Goal: Book appointment/travel/reservation

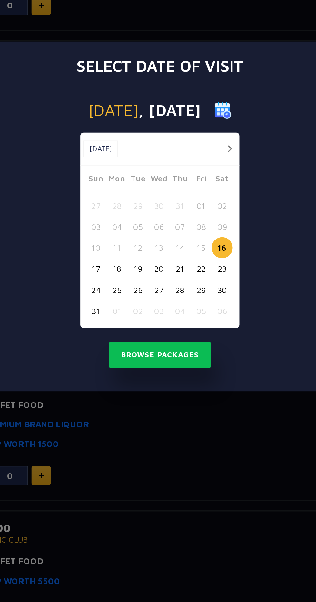
click at [198, 262] on button "button" at bounding box center [198, 263] width 8 height 8
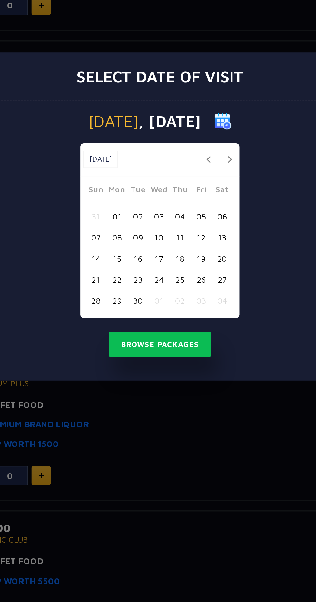
click at [148, 300] on button "02" at bounding box center [146, 301] width 12 height 12
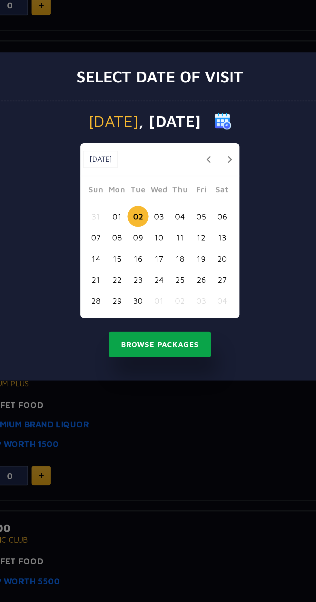
click at [176, 379] on button "Browse Packages" at bounding box center [158, 373] width 58 height 15
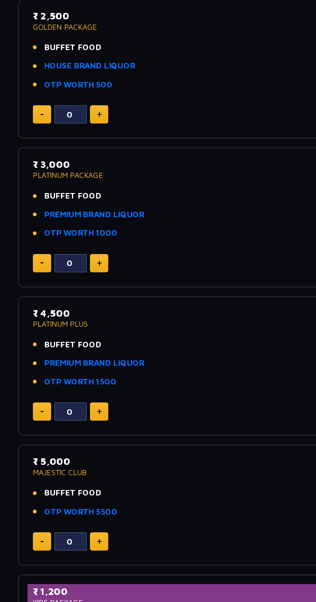
click at [90, 525] on img at bounding box center [90, 525] width 3 height 3
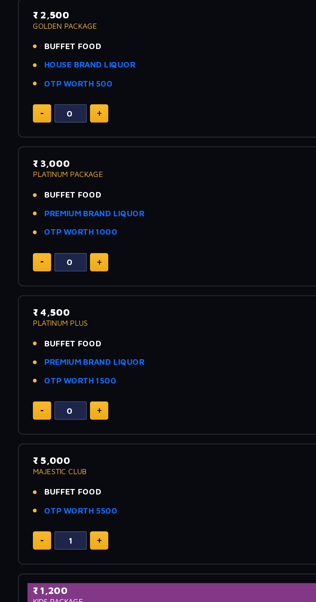
scroll to position [202, 0]
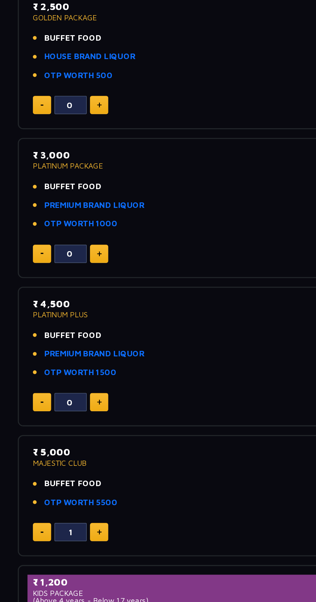
click at [56, 324] on img at bounding box center [57, 324] width 2 height 1
type input "0"
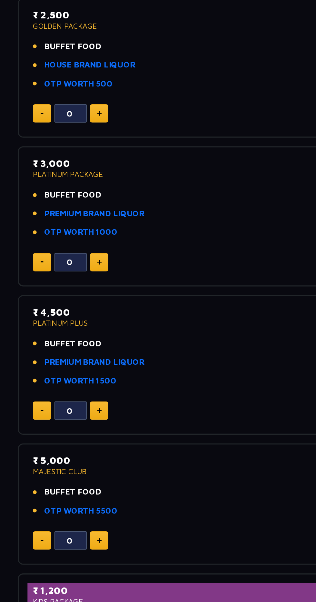
scroll to position [198, 0]
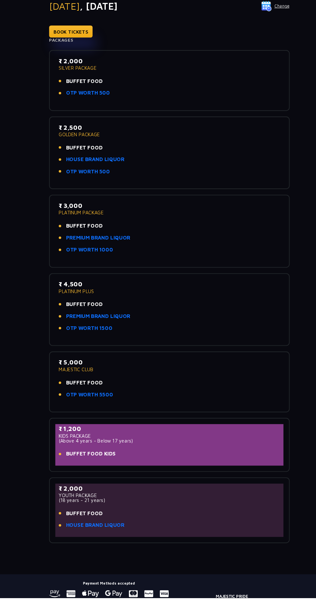
scroll to position [44, 0]
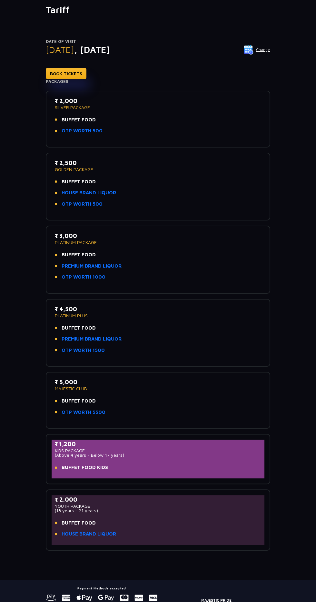
click at [220, 316] on p "PLATINUM PLUS" at bounding box center [158, 316] width 207 height 5
click at [106, 339] on link "PREMIUM BRAND LIQUOR" at bounding box center [92, 338] width 60 height 7
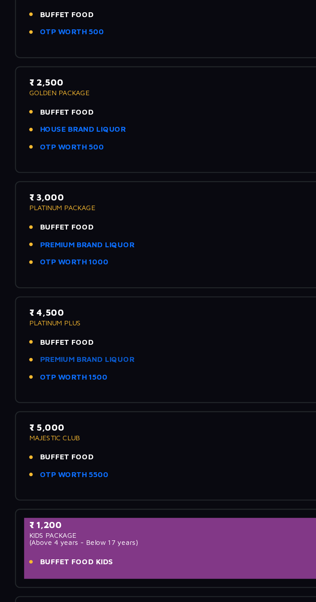
scroll to position [87, 0]
click at [115, 293] on link "PREMIUM BRAND LIQUOR" at bounding box center [92, 295] width 60 height 7
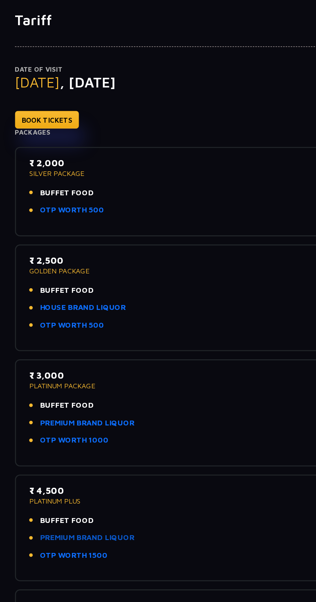
scroll to position [35, 0]
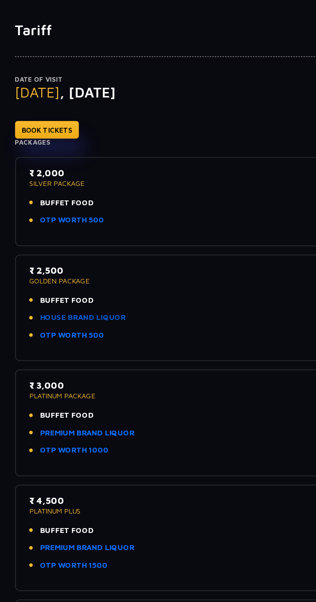
click at [107, 199] on link "HOUSE BRAND LIQUOR" at bounding box center [89, 201] width 55 height 7
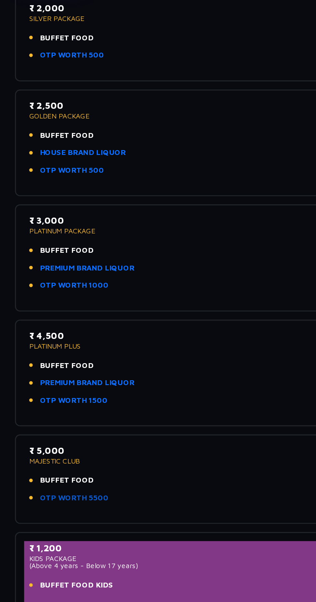
click at [84, 421] on link "OTP WORTH 5500" at bounding box center [84, 421] width 44 height 7
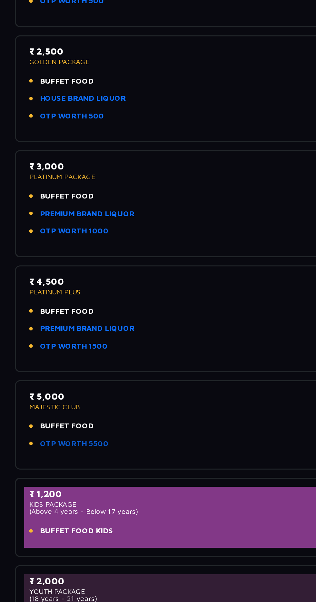
scroll to position [102, 0]
